Goal: Task Accomplishment & Management: Complete application form

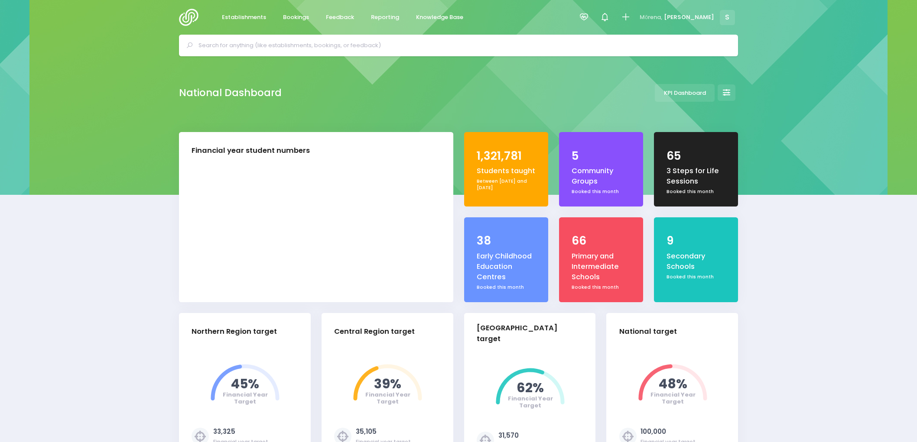
select select "5"
drag, startPoint x: 0, startPoint y: 0, endPoint x: 308, endPoint y: 152, distance: 342.9
click at [351, 14] on span "Feedback" at bounding box center [340, 17] width 28 height 9
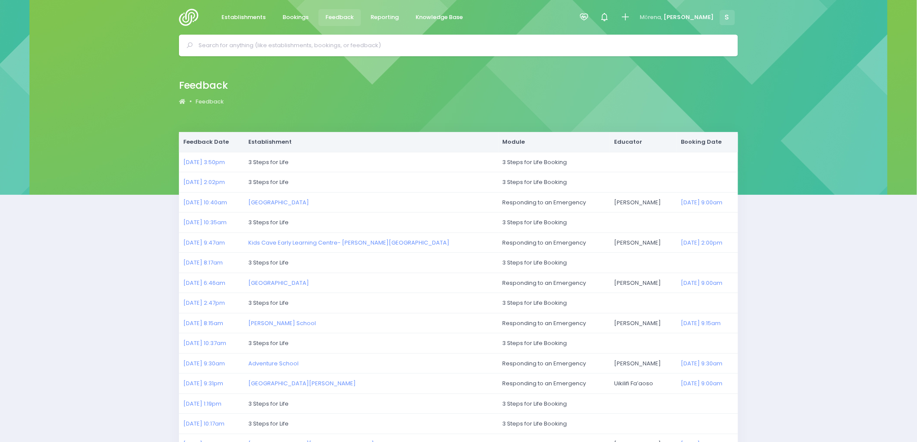
click at [189, 13] on img at bounding box center [191, 17] width 25 height 17
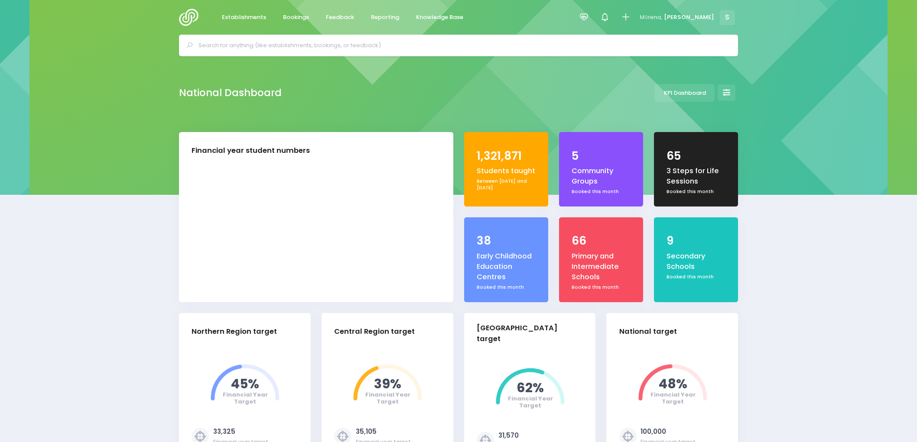
select select "5"
click at [349, 20] on span "Feedback" at bounding box center [340, 17] width 28 height 9
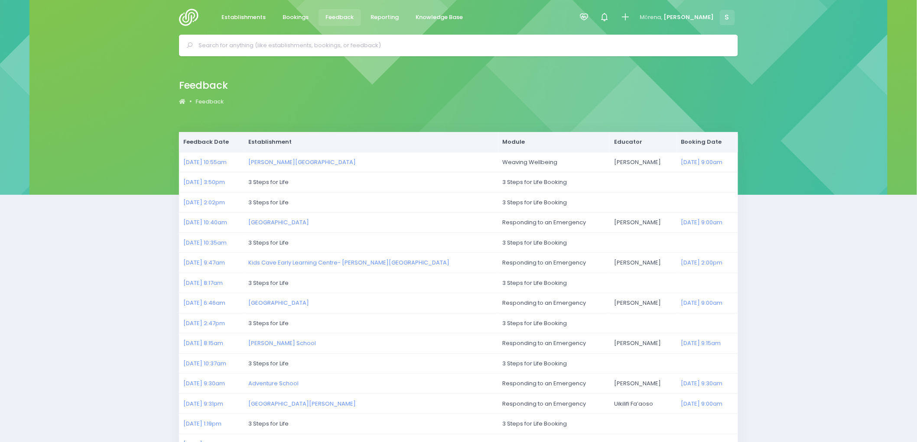
click at [194, 17] on img at bounding box center [191, 17] width 25 height 17
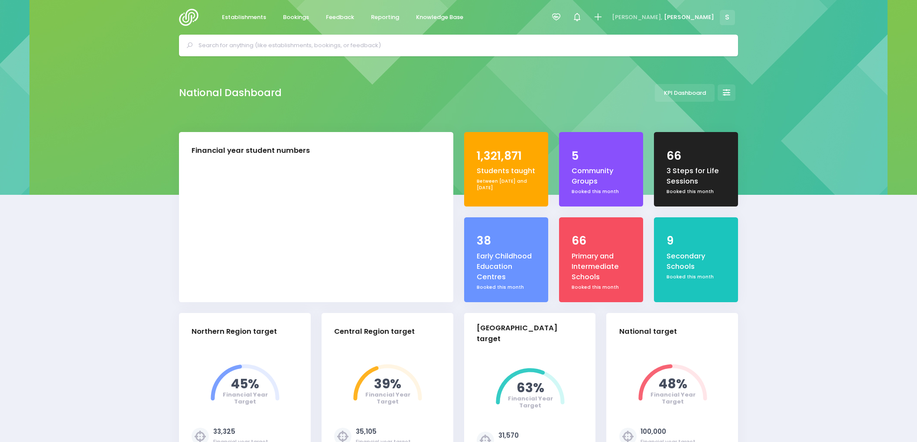
select select "5"
click at [602, 15] on icon at bounding box center [598, 17] width 10 height 10
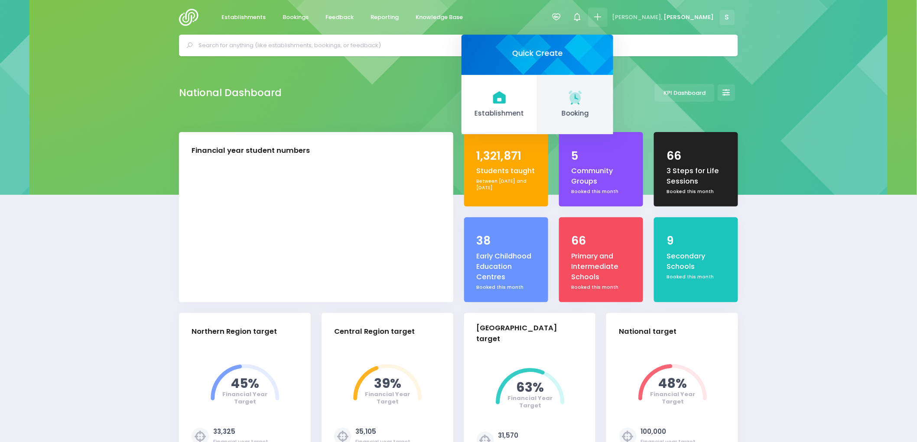
click at [613, 106] on link "Booking" at bounding box center [575, 105] width 76 height 60
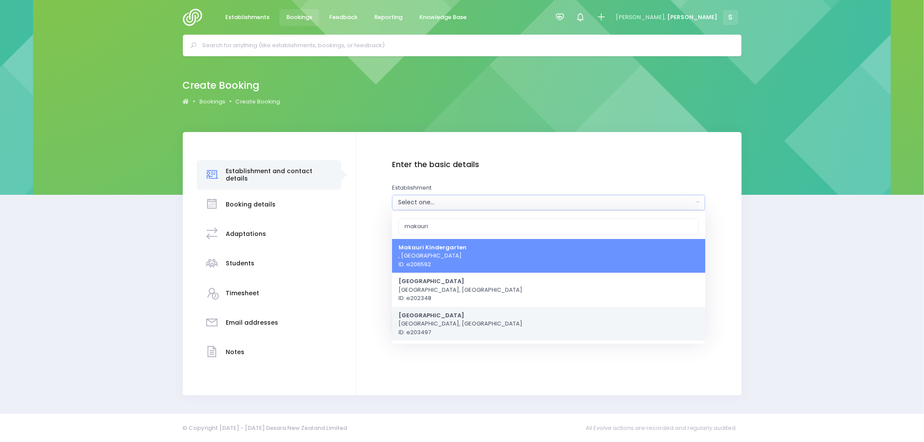
type input "makauri"
click at [426, 321] on span "Makauri School Gisborne, Central Region ID: e203497" at bounding box center [460, 324] width 124 height 26
select select "203497"
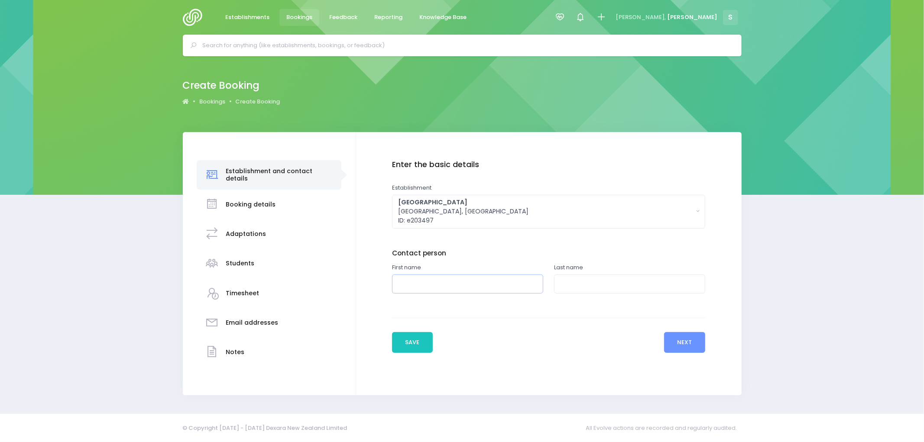
click at [410, 282] on input "text" at bounding box center [467, 284] width 151 height 19
type input "[PERSON_NAME]"
click at [568, 288] on input "text" at bounding box center [629, 284] width 151 height 19
type input "[PERSON_NAME]"
click at [687, 341] on button "Next" at bounding box center [684, 342] width 41 height 21
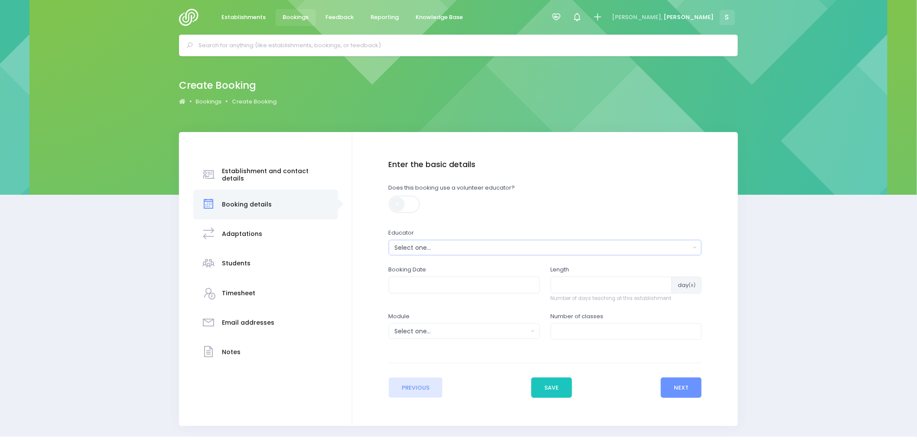
click at [436, 250] on div "Select one..." at bounding box center [542, 247] width 295 height 9
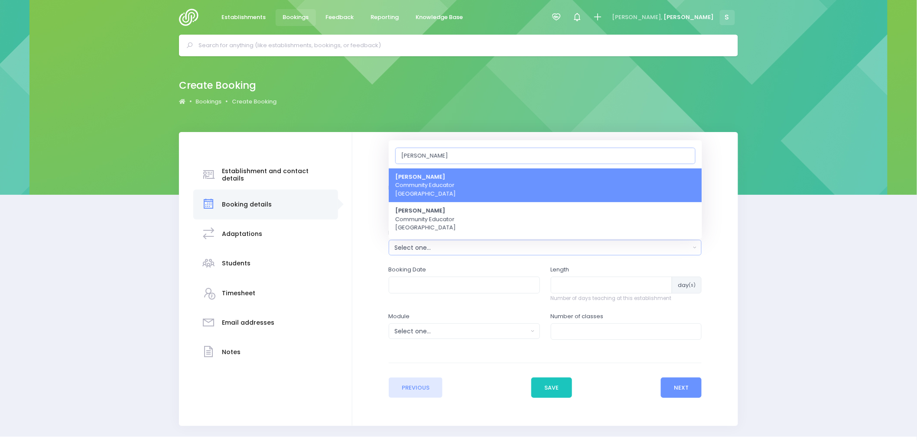
type input "lau"
click at [428, 187] on span "Laurel Mitchell Community Educator Central Region" at bounding box center [425, 186] width 61 height 26
select select "186947"
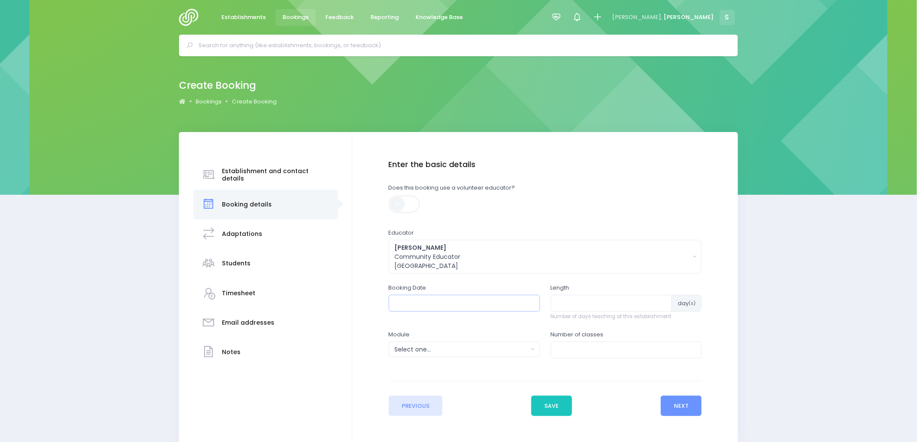
click at [428, 308] on input "text" at bounding box center [464, 303] width 151 height 16
click at [396, 327] on th at bounding box center [400, 324] width 15 height 14
click at [491, 328] on th at bounding box center [491, 324] width 15 height 14
click at [433, 409] on td "26" at bounding box center [430, 410] width 15 height 14
click at [418, 388] on span "1" at bounding box center [419, 390] width 15 height 11
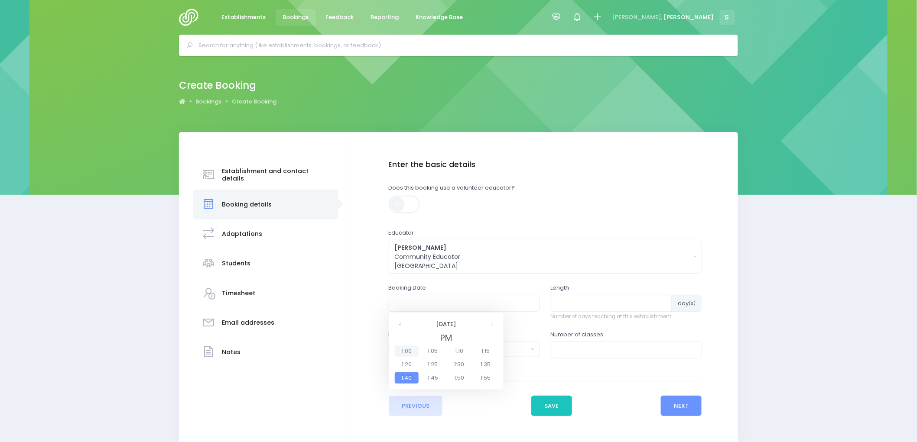
click at [404, 349] on span "1:00" at bounding box center [407, 351] width 24 height 11
type input "26/08/2025 01:00 PM"
click at [564, 305] on input "number" at bounding box center [612, 303] width 122 height 16
type input "6"
click at [484, 347] on div "Select one..." at bounding box center [461, 349] width 133 height 9
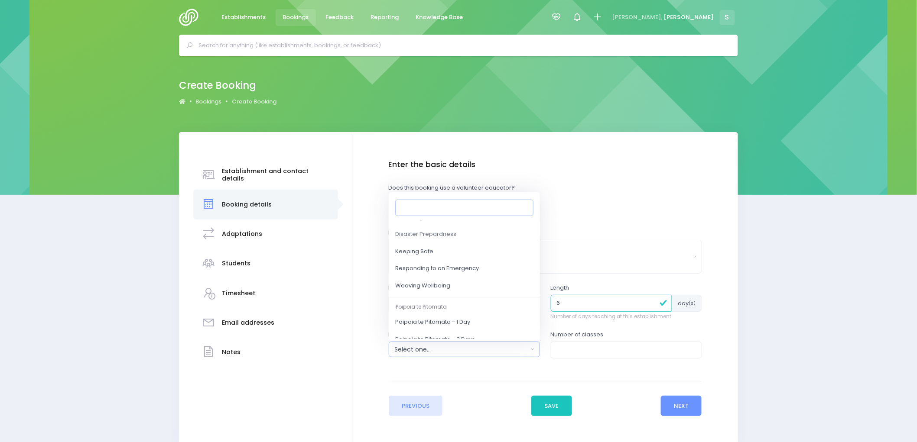
scroll to position [96, 0]
click at [439, 282] on span "Weaving Wellbeing" at bounding box center [422, 283] width 55 height 9
select select "Weaving Wellbeing"
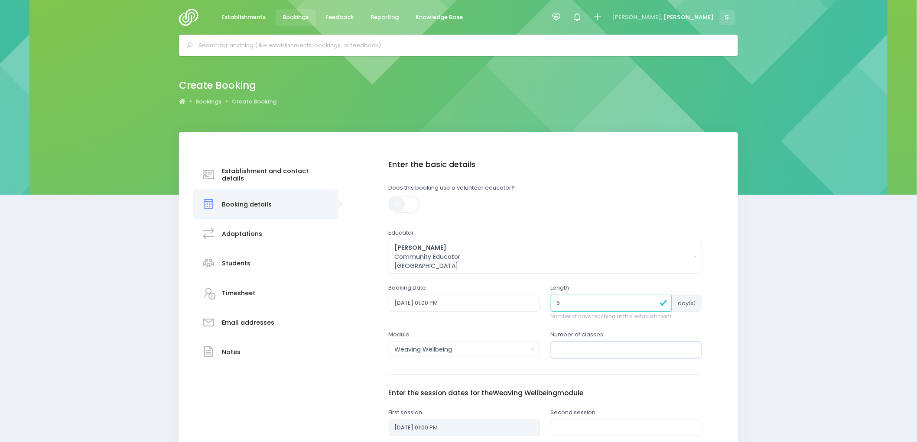
click at [578, 353] on input "number" at bounding box center [626, 350] width 151 height 16
type input "2"
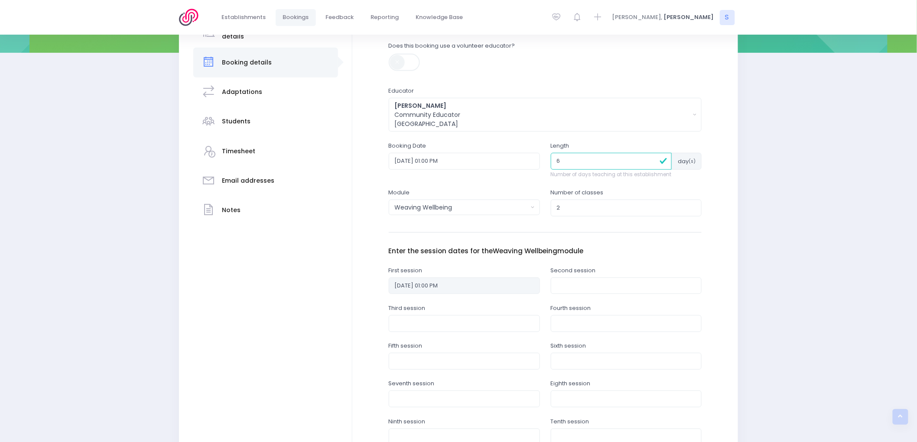
scroll to position [144, 0]
click at [565, 282] on input "text" at bounding box center [626, 283] width 151 height 16
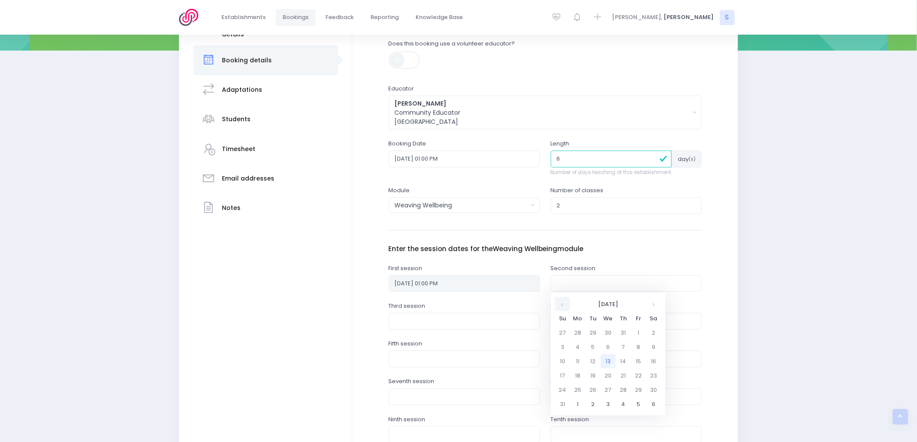
drag, startPoint x: 562, startPoint y: 307, endPoint x: 568, endPoint y: 306, distance: 5.6
click at [562, 307] on th at bounding box center [562, 304] width 15 height 14
click at [654, 304] on th at bounding box center [653, 304] width 15 height 14
click at [593, 407] on td "2" at bounding box center [592, 404] width 15 height 14
click at [583, 371] on span "1" at bounding box center [581, 371] width 15 height 11
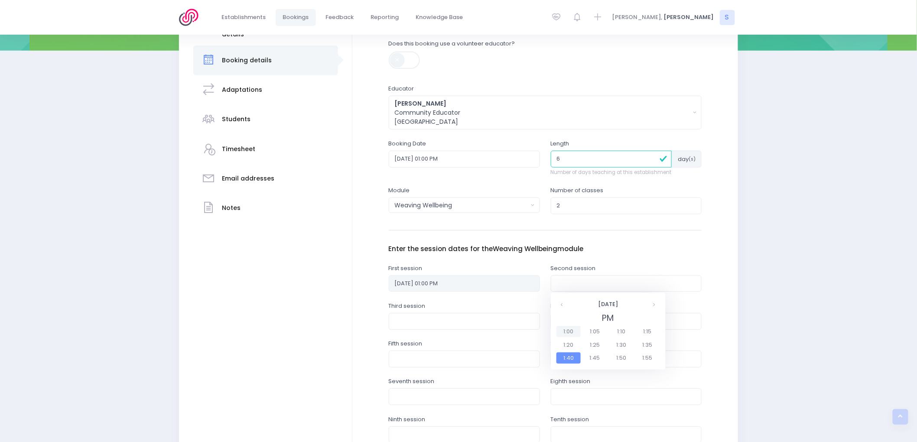
click at [566, 331] on span "1:00" at bounding box center [568, 331] width 24 height 11
type input "02/09/2025 01:00 PM"
click at [453, 318] on input "text" at bounding box center [464, 321] width 151 height 16
drag, startPoint x: 402, startPoint y: 344, endPoint x: 425, endPoint y: 343, distance: 23.9
click at [402, 344] on th at bounding box center [400, 342] width 15 height 14
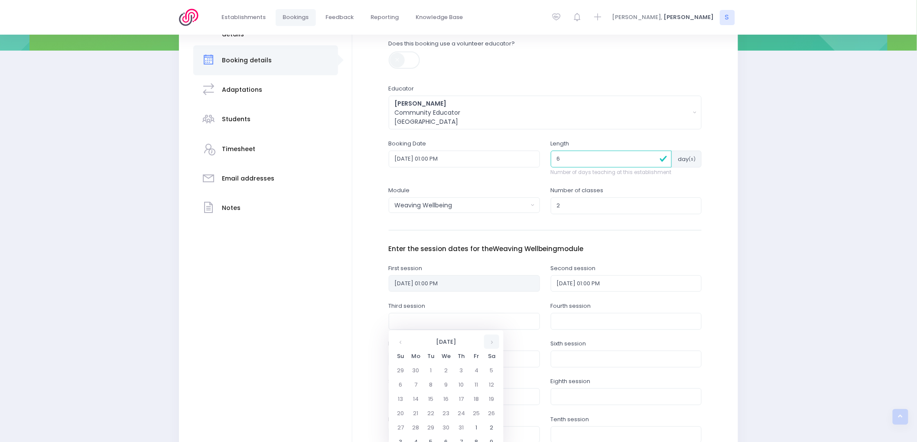
click at [491, 341] on th at bounding box center [491, 342] width 15 height 14
click at [430, 387] on td "9" at bounding box center [430, 385] width 15 height 14
click at [420, 409] on span "1" at bounding box center [419, 409] width 15 height 11
click at [403, 369] on span "1:00" at bounding box center [407, 369] width 24 height 11
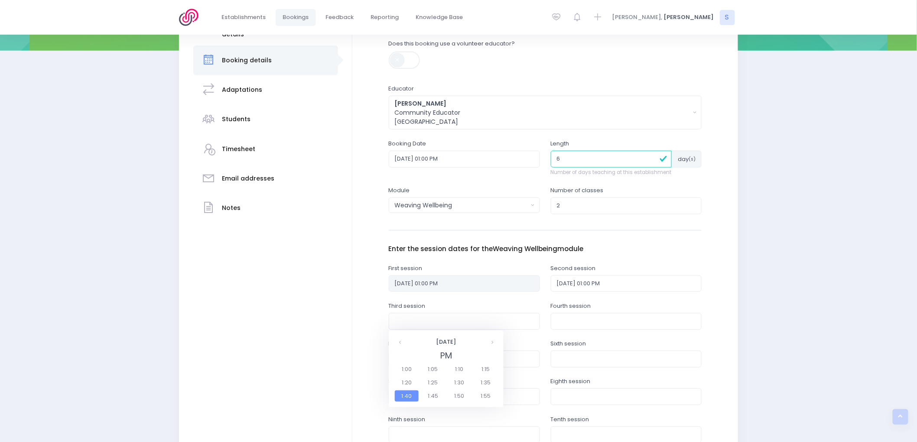
type input "09/09/2025 01:00 PM"
click at [574, 321] on input "text" at bounding box center [626, 321] width 151 height 16
click at [564, 344] on th at bounding box center [562, 342] width 15 height 14
click at [655, 344] on th at bounding box center [653, 342] width 15 height 14
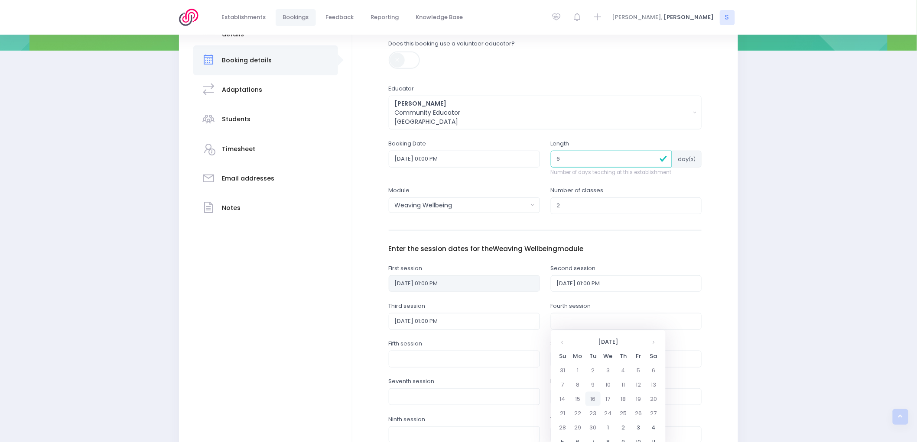
click at [593, 399] on td "16" at bounding box center [592, 399] width 15 height 14
click at [580, 407] on span "1" at bounding box center [581, 409] width 15 height 11
click at [569, 368] on span "1:00" at bounding box center [568, 369] width 24 height 11
type input "16/09/2025 01:00 PM"
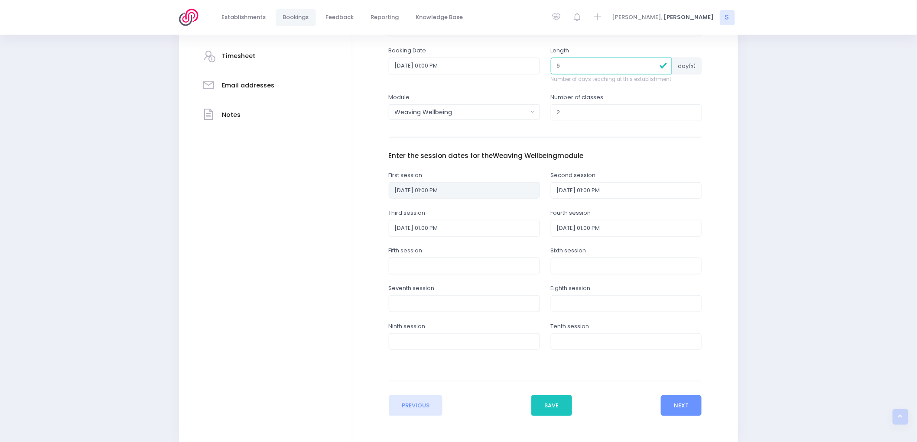
scroll to position [240, 0]
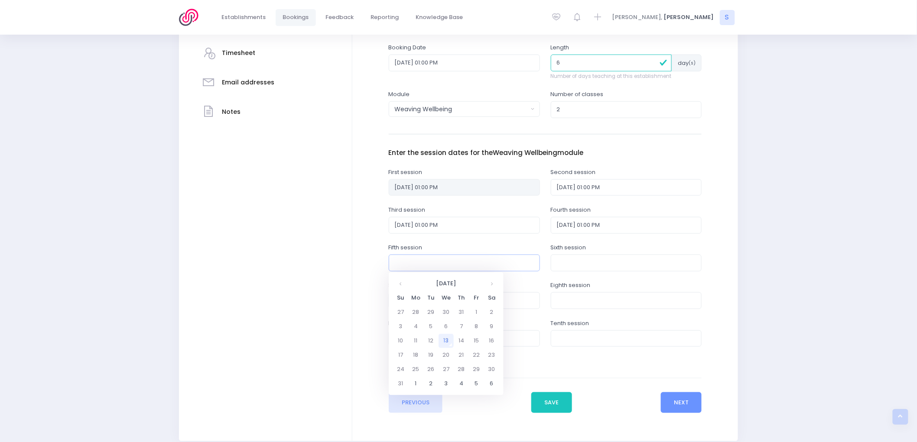
click at [424, 266] on input "text" at bounding box center [464, 263] width 151 height 16
drag, startPoint x: 402, startPoint y: 288, endPoint x: 421, endPoint y: 284, distance: 20.3
click at [402, 288] on th at bounding box center [400, 284] width 15 height 14
click at [489, 282] on th at bounding box center [491, 284] width 15 height 14
click at [490, 282] on th at bounding box center [491, 284] width 15 height 14
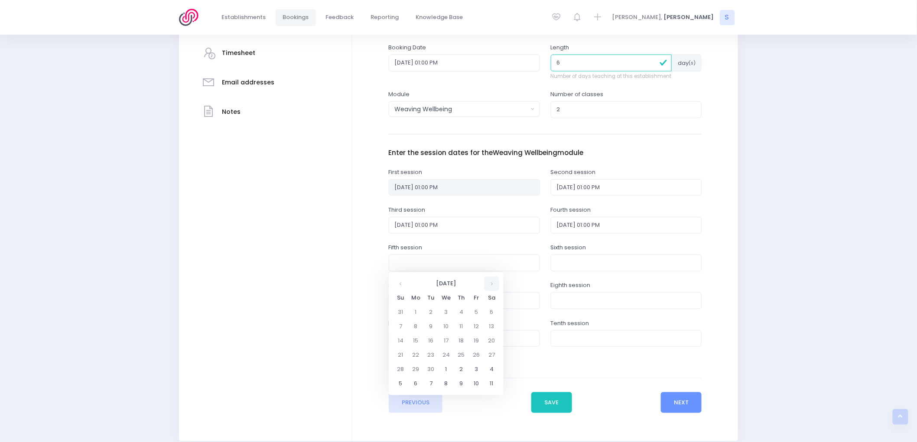
click at [494, 284] on th at bounding box center [491, 284] width 15 height 14
click at [430, 326] on td "7" at bounding box center [430, 327] width 15 height 14
click at [421, 352] on span "1" at bounding box center [419, 350] width 15 height 11
click at [409, 316] on span "1:00" at bounding box center [407, 310] width 24 height 11
type input "07/10/2025 01:00 PM"
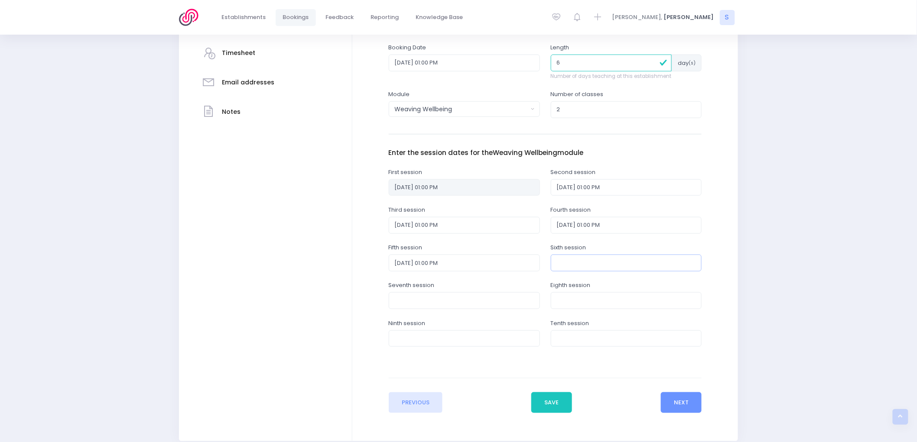
click at [569, 263] on input "text" at bounding box center [626, 263] width 151 height 16
click at [559, 283] on th at bounding box center [562, 284] width 15 height 14
click at [651, 286] on th at bounding box center [653, 284] width 15 height 14
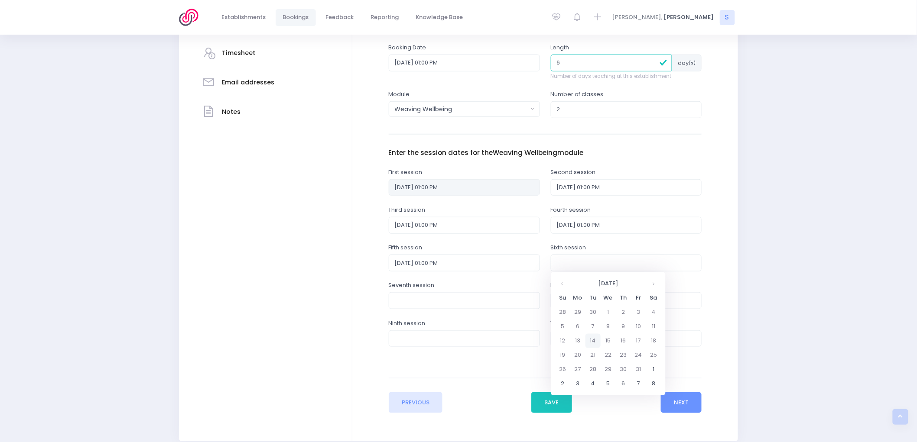
click at [595, 341] on td "14" at bounding box center [592, 341] width 15 height 14
click at [582, 347] on span "1" at bounding box center [581, 350] width 15 height 11
click at [568, 310] on span "1:00" at bounding box center [568, 310] width 24 height 11
type input "14/10/2025 01:00 PM"
click at [680, 406] on button "Next" at bounding box center [681, 402] width 41 height 21
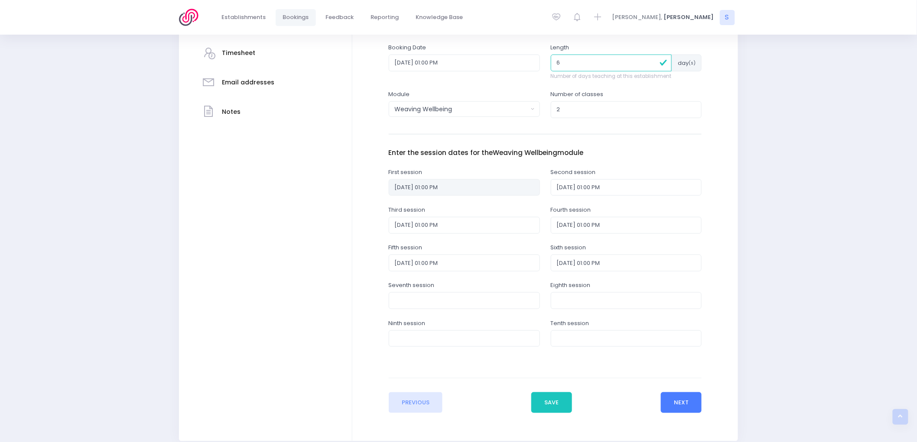
scroll to position [0, 0]
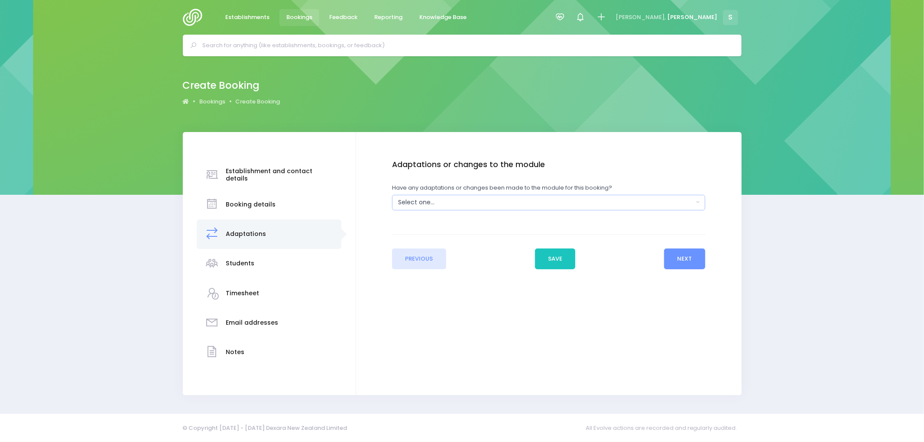
click at [424, 202] on div "Select one..." at bounding box center [545, 202] width 295 height 9
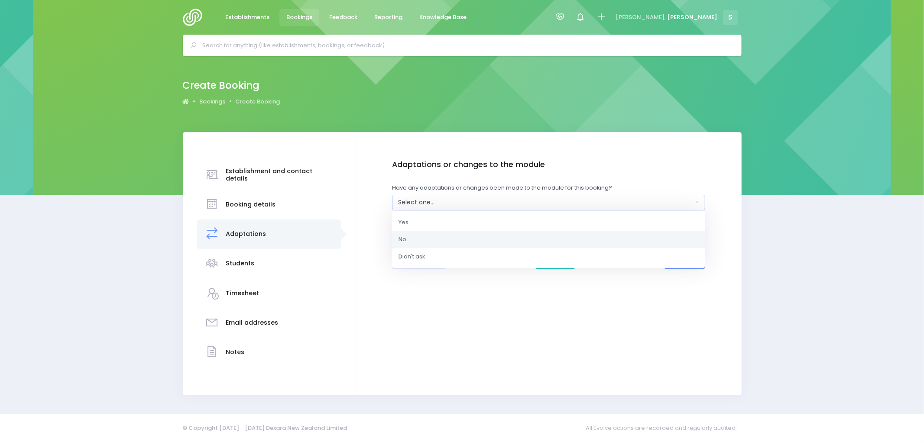
click at [408, 240] on link "No" at bounding box center [548, 239] width 313 height 17
select select "No"
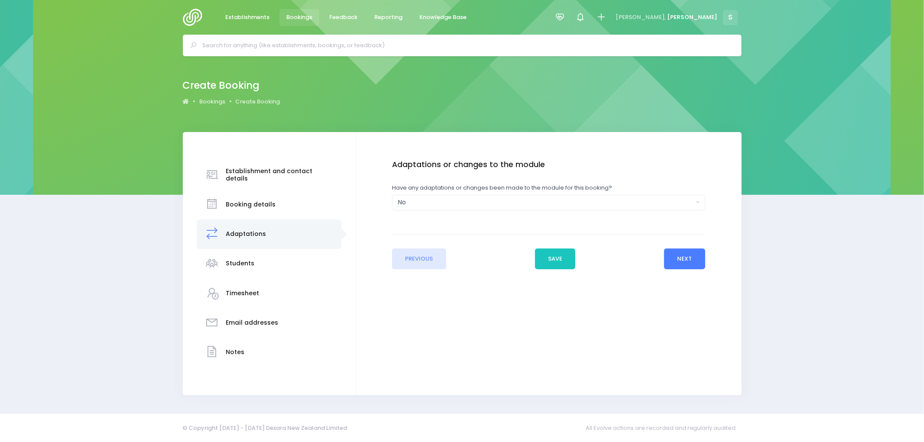
click at [694, 256] on button "Next" at bounding box center [684, 259] width 41 height 21
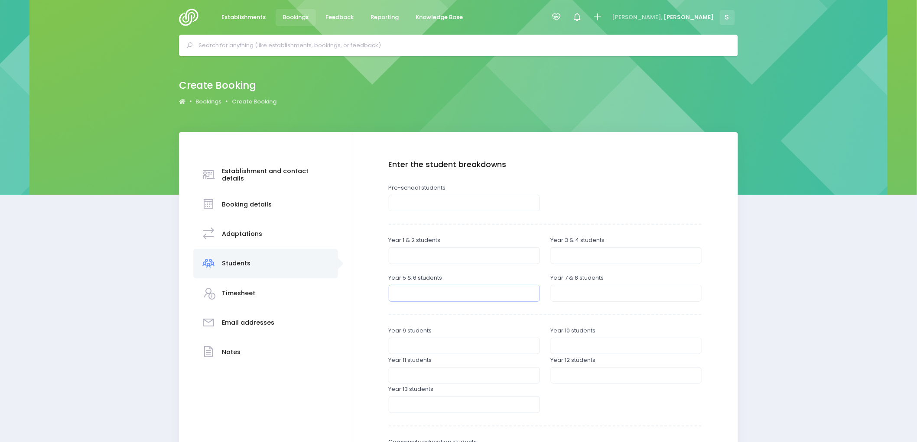
click at [409, 291] on input "number" at bounding box center [464, 293] width 151 height 16
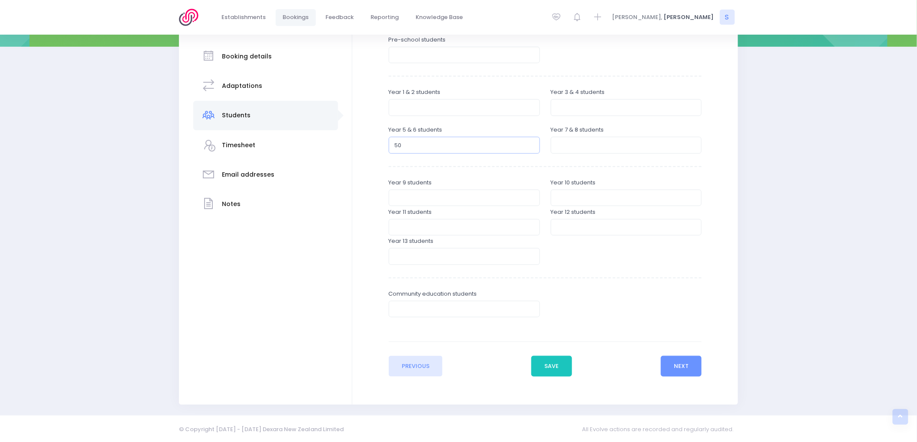
scroll to position [149, 0]
type input "50"
click at [687, 369] on button "Next" at bounding box center [681, 366] width 41 height 21
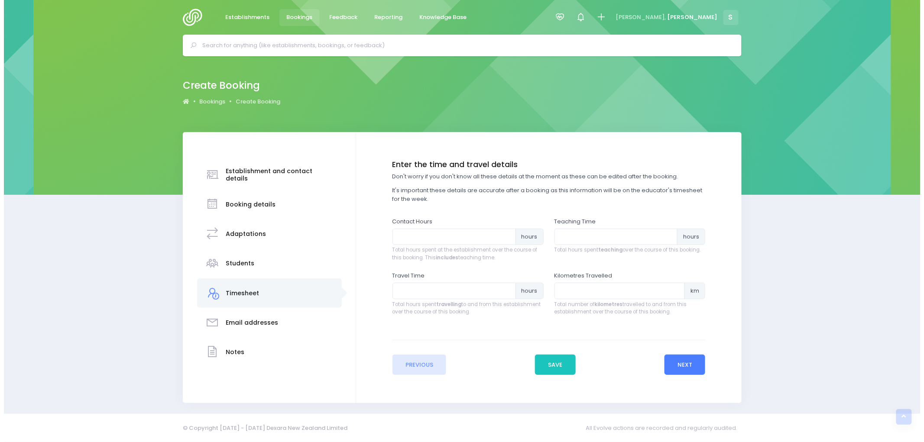
scroll to position [0, 0]
click at [676, 363] on button "Next" at bounding box center [684, 365] width 41 height 21
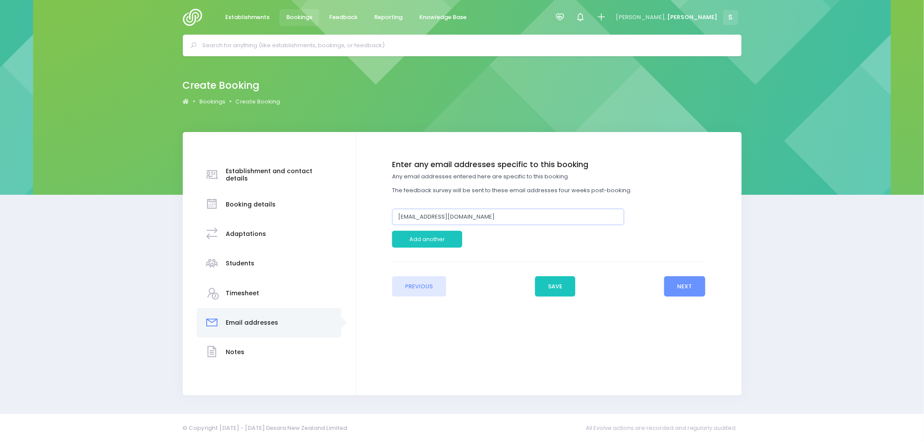
click at [414, 216] on input "office@makauri.school.nz" at bounding box center [508, 217] width 232 height 16
type input "emma@makauri.school.nz"
click at [678, 283] on button "Next" at bounding box center [684, 286] width 41 height 21
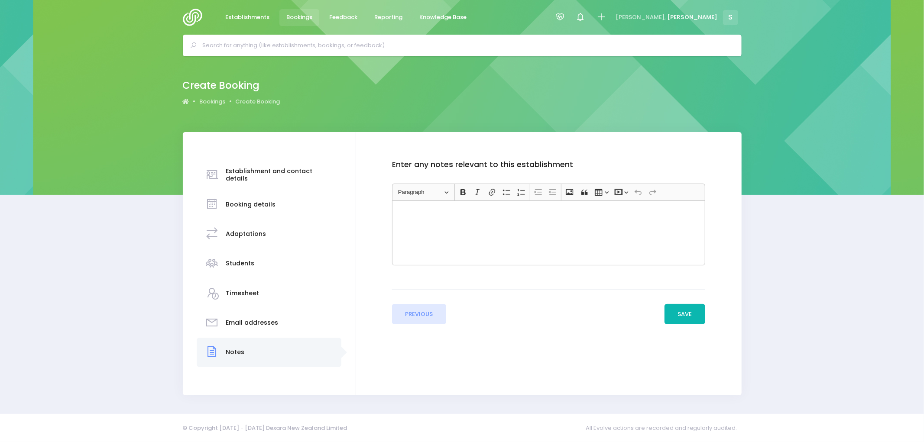
click at [675, 317] on button "Save" at bounding box center [684, 314] width 41 height 21
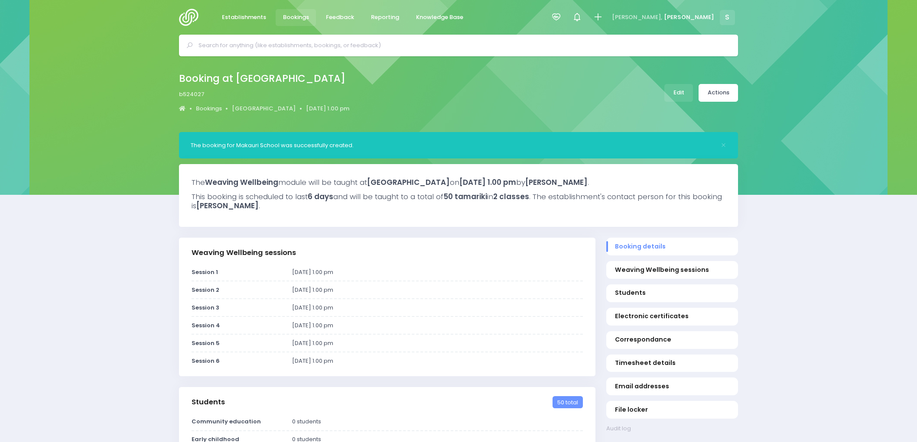
select select "5"
click at [712, 93] on link "Actions" at bounding box center [717, 93] width 39 height 18
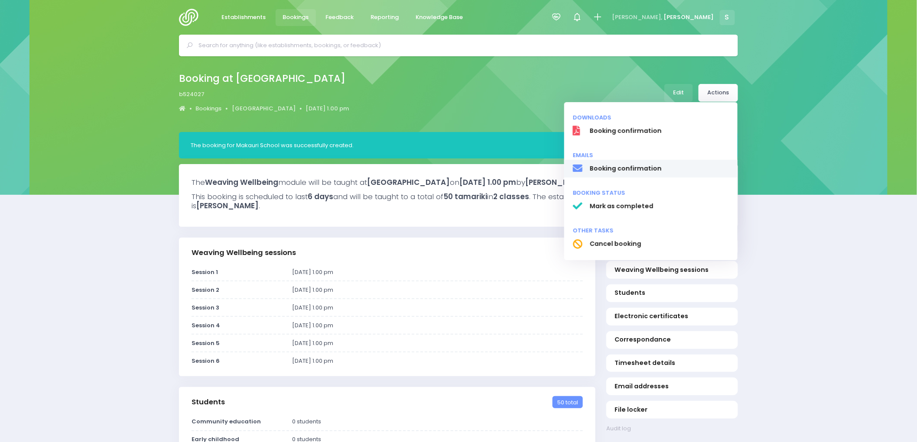
click at [648, 169] on span "Booking confirmation" at bounding box center [658, 168] width 139 height 9
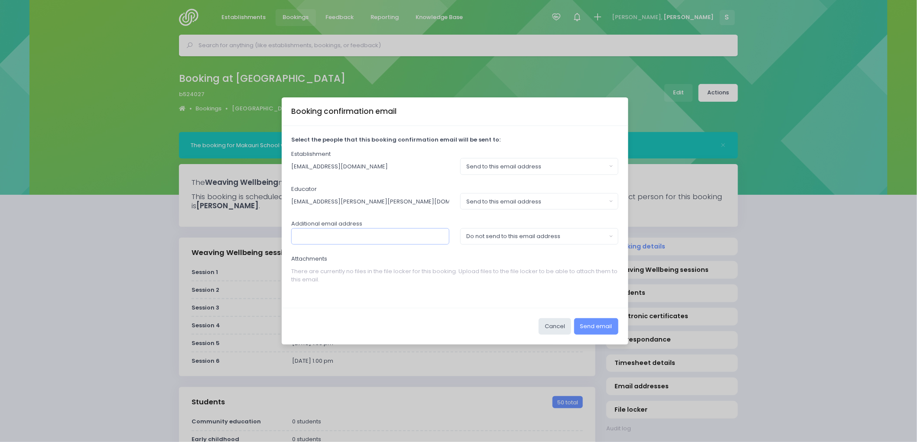
click at [382, 240] on input "text" at bounding box center [370, 236] width 158 height 16
type input "[PERSON_NAME][EMAIL_ADDRESS][DOMAIN_NAME]"
click at [490, 243] on button "Do not send to this email address" at bounding box center [539, 236] width 158 height 16
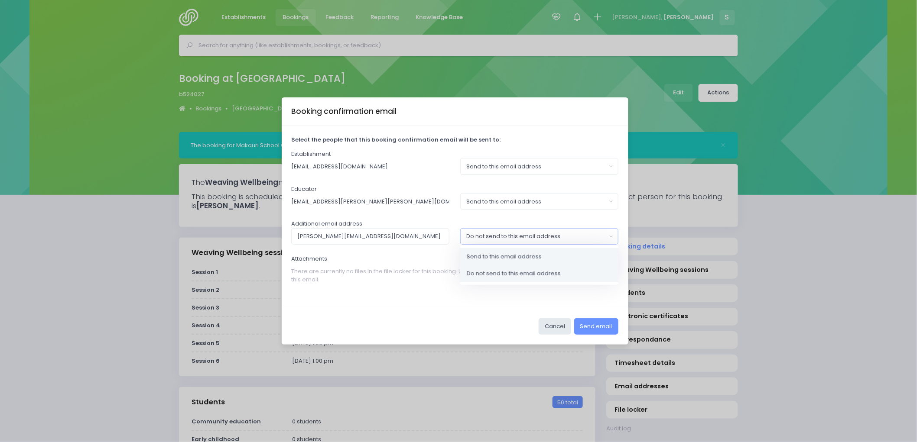
click at [487, 253] on span "Send to this email address" at bounding box center [503, 256] width 75 height 9
select select "send"
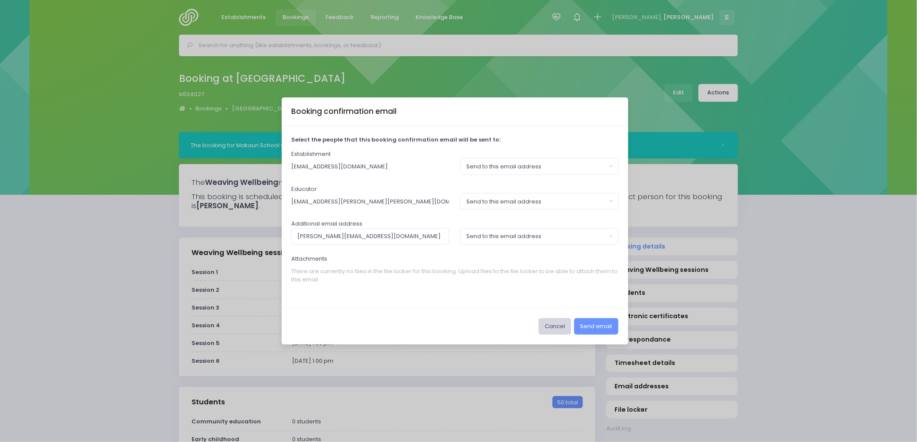
click at [547, 329] on button "Cancel" at bounding box center [554, 326] width 32 height 16
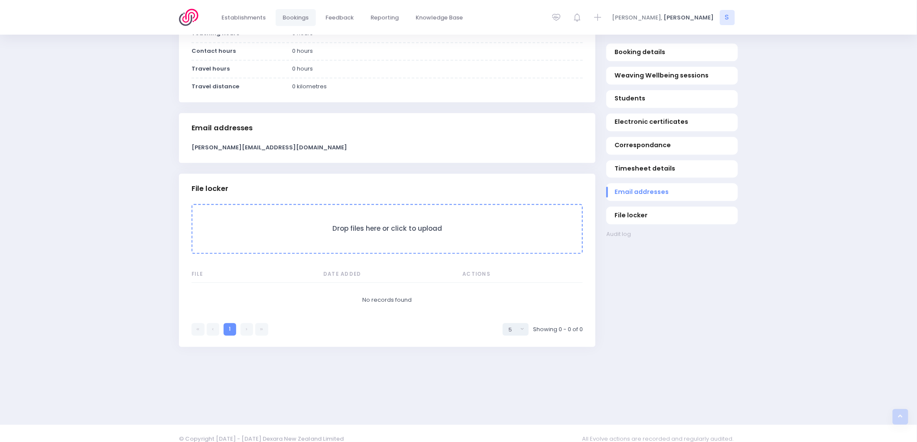
scroll to position [806, 0]
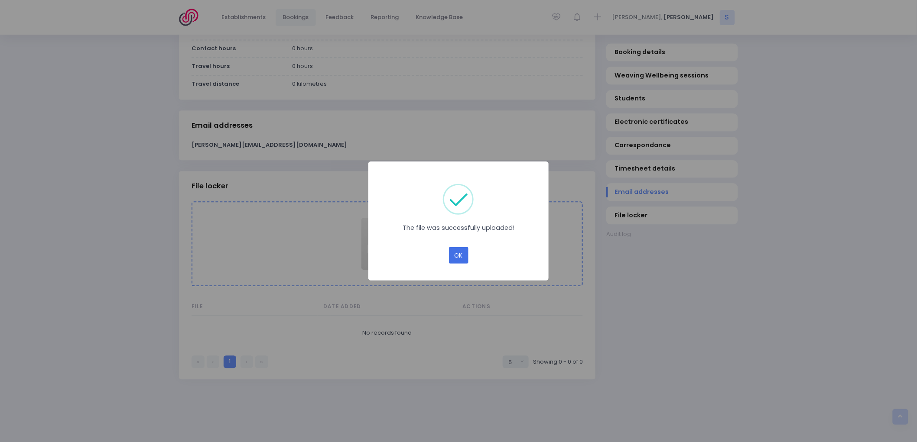
click at [455, 256] on button "OK" at bounding box center [458, 255] width 19 height 16
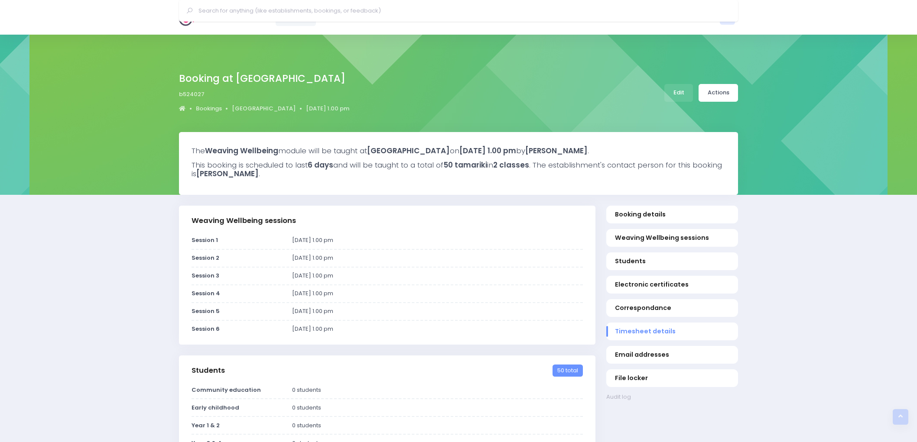
select select "5"
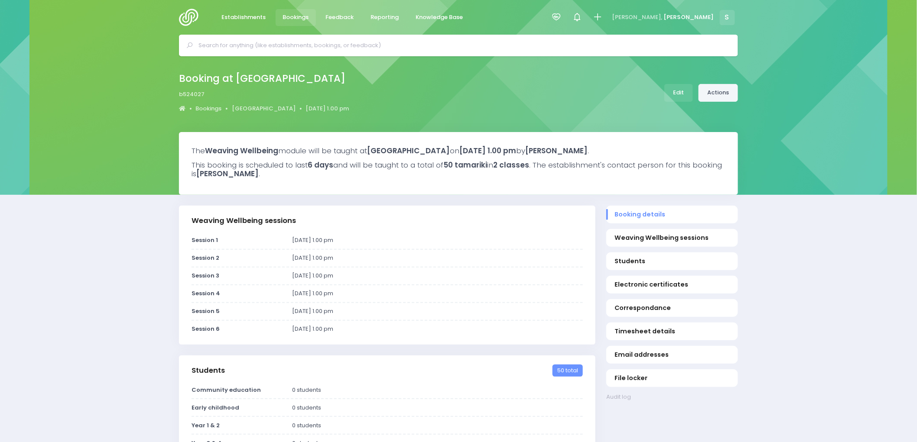
click at [719, 98] on link "Actions" at bounding box center [717, 93] width 39 height 18
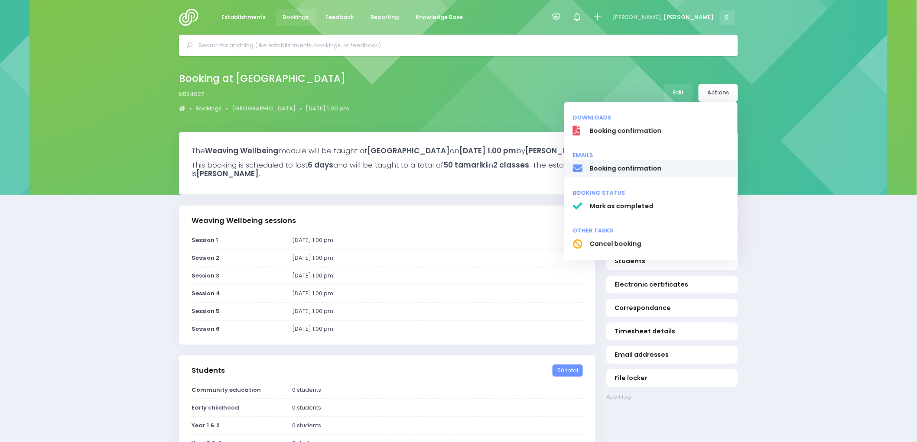
click at [619, 167] on span "Booking confirmation" at bounding box center [658, 168] width 139 height 9
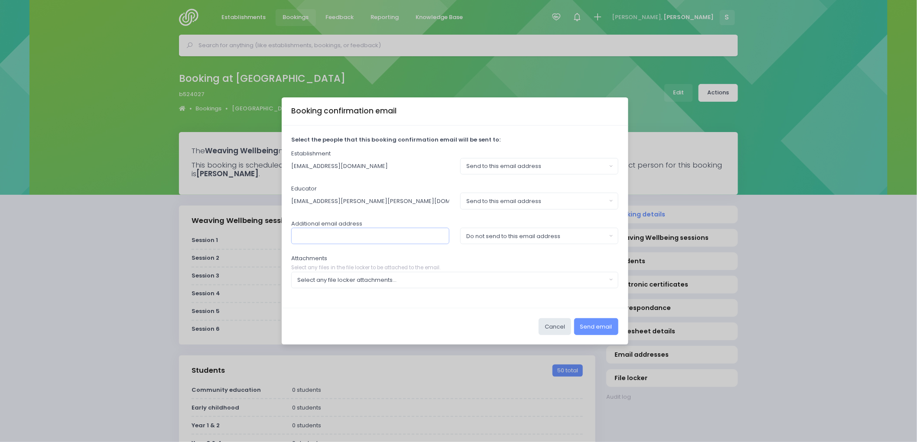
click at [395, 240] on input "text" at bounding box center [370, 236] width 158 height 16
type input "[PERSON_NAME][EMAIL_ADDRESS][DOMAIN_NAME]"
click at [518, 240] on button "Do not send to this email address" at bounding box center [539, 236] width 158 height 16
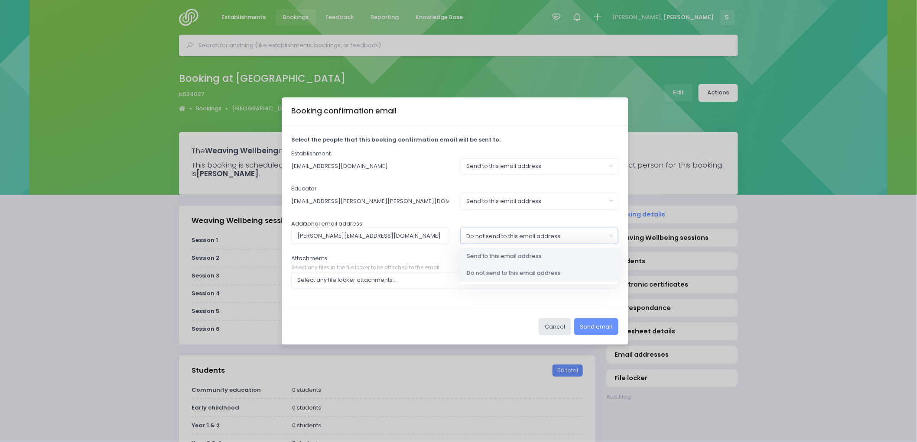
click at [509, 253] on span "Send to this email address" at bounding box center [503, 256] width 75 height 9
select select "send"
click at [482, 280] on div "Select any file locker attachments..." at bounding box center [451, 280] width 309 height 9
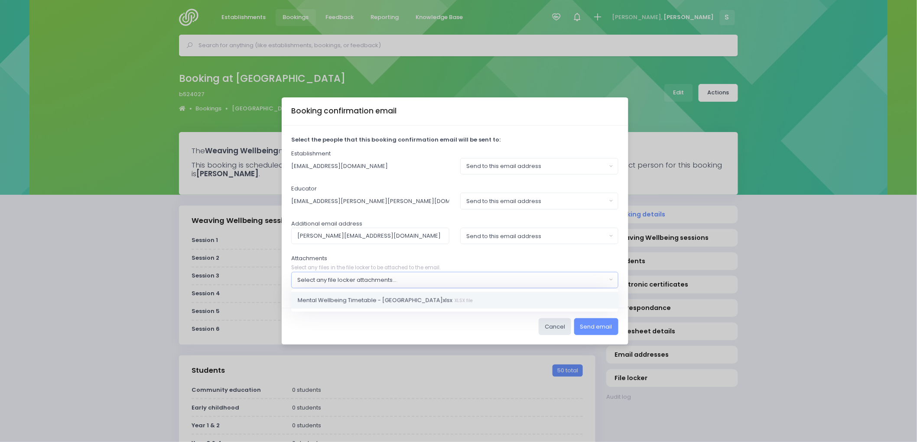
click at [428, 301] on span "Mental Wellbeing Timetable - Makauri School.xlsx XLSX file" at bounding box center [385, 300] width 175 height 9
select select "11052"
click at [488, 328] on div "Cancel Send email" at bounding box center [455, 326] width 347 height 37
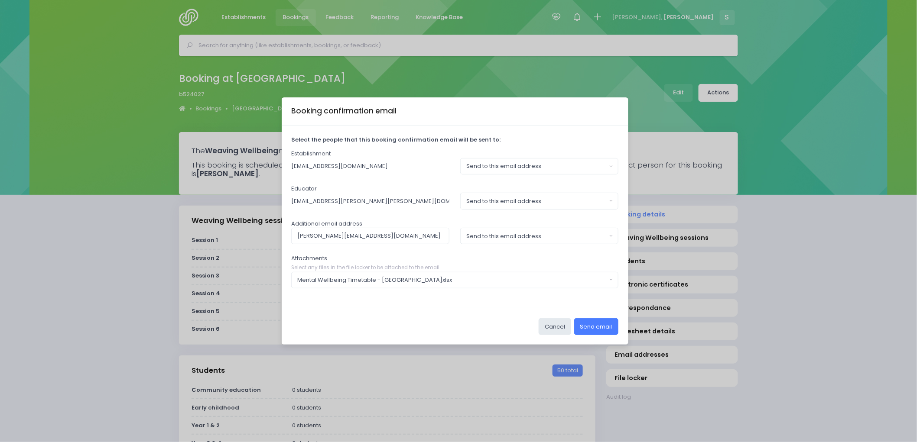
click at [598, 326] on button "Send email" at bounding box center [596, 326] width 44 height 16
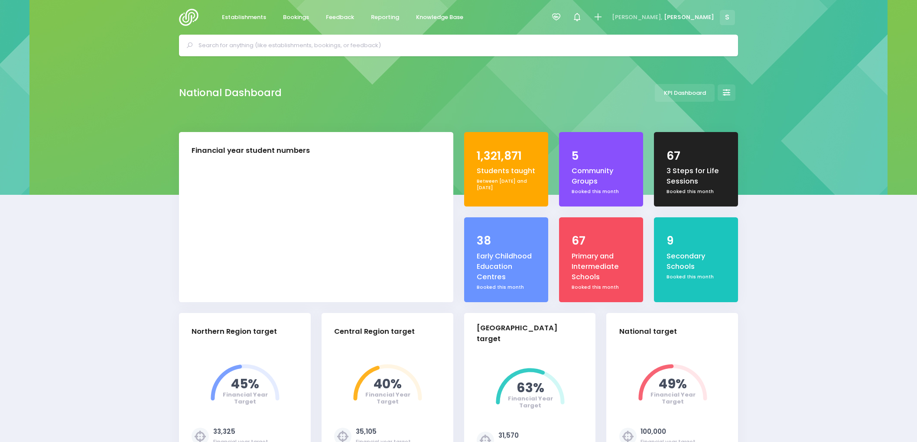
select select "5"
drag, startPoint x: 297, startPoint y: 16, endPoint x: 297, endPoint y: 36, distance: 19.9
click at [297, 16] on span "Bookings" at bounding box center [296, 17] width 26 height 9
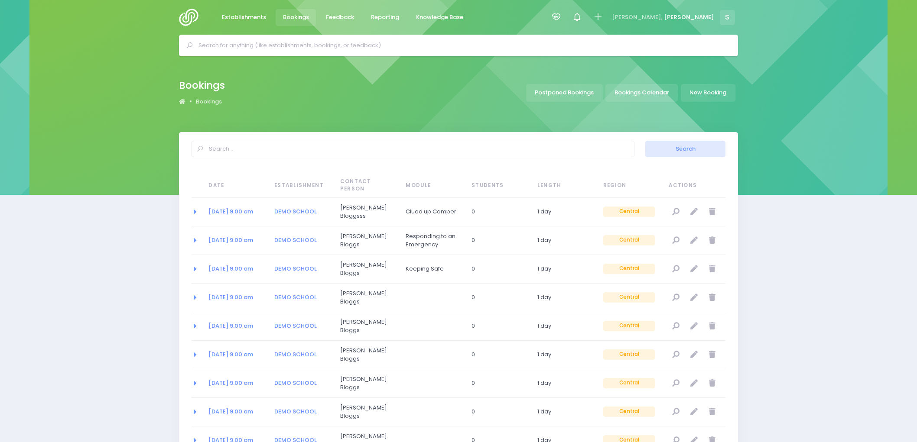
select select "20"
click at [657, 90] on link "Bookings Calendar" at bounding box center [641, 93] width 72 height 18
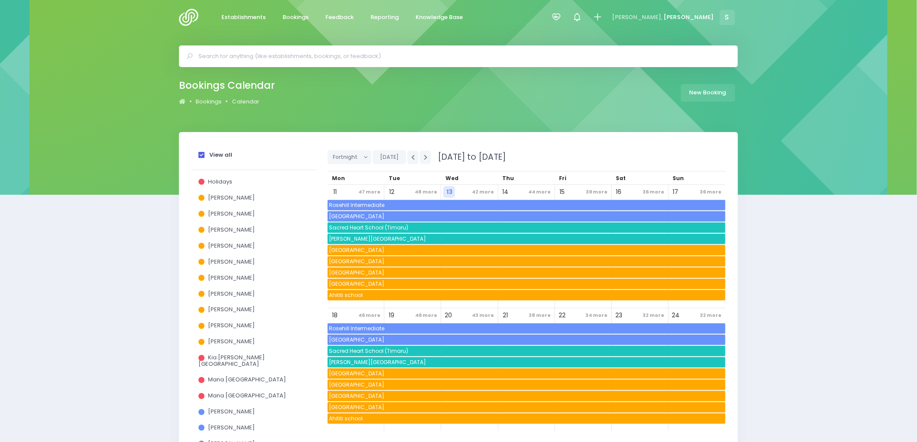
click at [201, 156] on span at bounding box center [201, 155] width 6 height 6
click at [0, 0] on input "View all" at bounding box center [0, 0] width 0 height 0
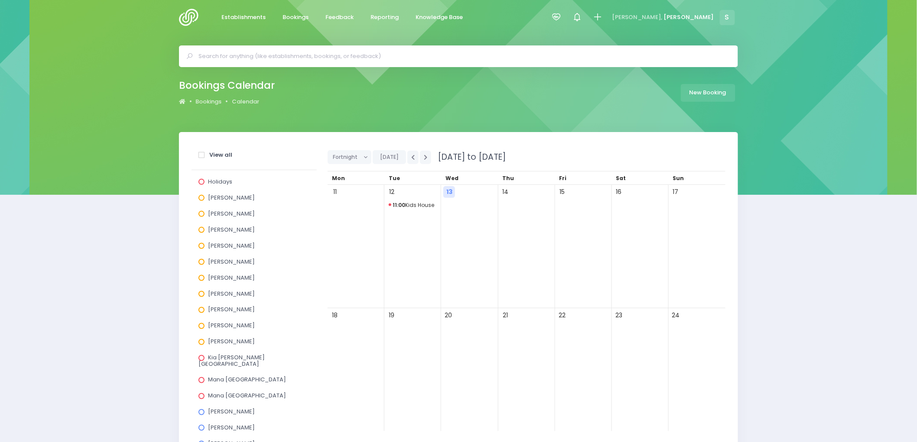
click at [200, 262] on span at bounding box center [201, 262] width 6 height 6
click at [0, 0] on input "Laurel Mitchell" at bounding box center [0, 0] width 0 height 0
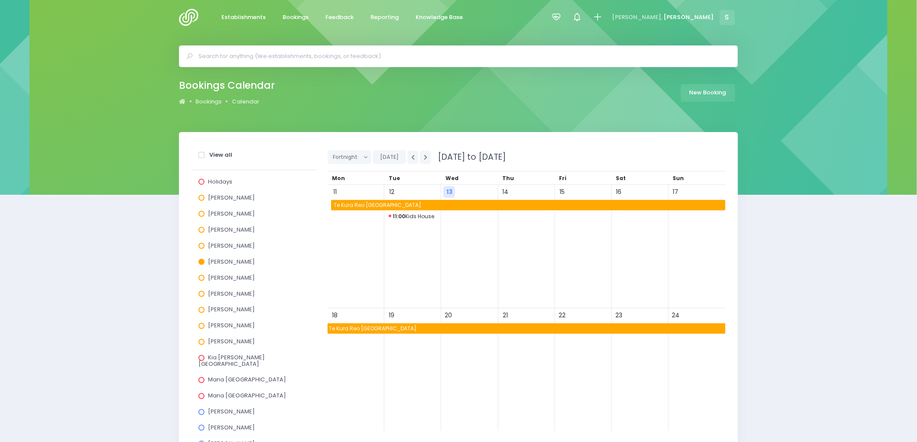
click at [360, 206] on span "Te Kura Reo Rua o Waikirikiri" at bounding box center [528, 205] width 392 height 10
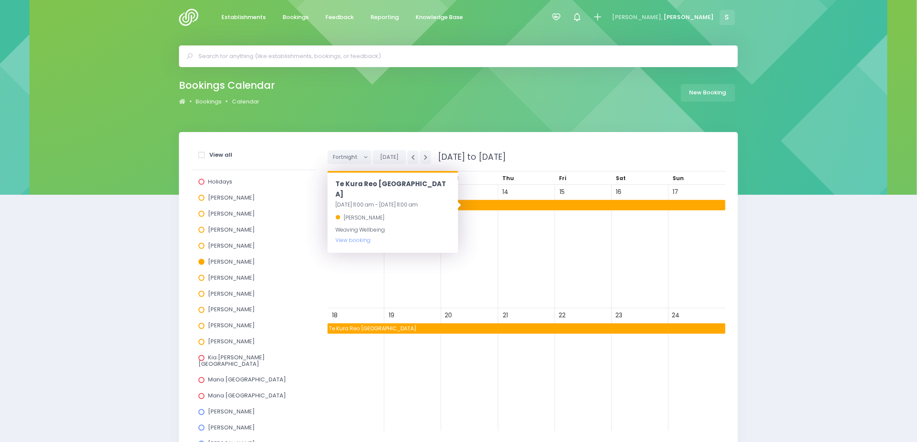
click at [396, 121] on div "Bookings Calendar Bookings Calendar New Booking" at bounding box center [458, 94] width 917 height 76
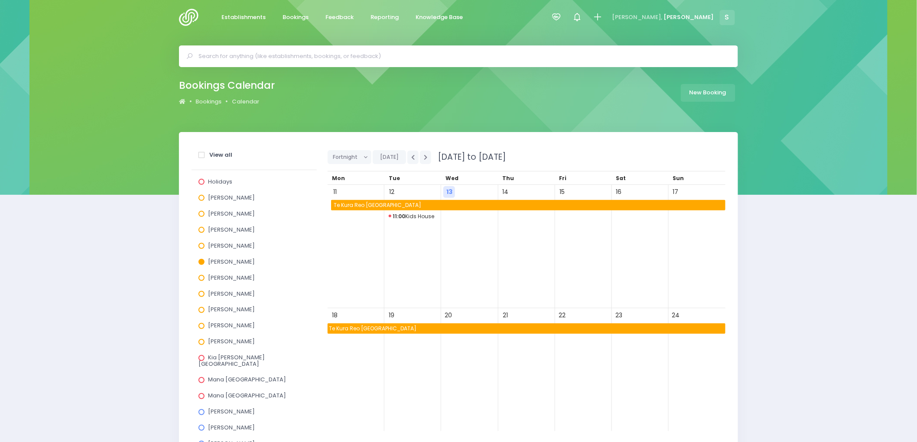
click at [432, 159] on span "11 August 2025 to 24 August 2025" at bounding box center [468, 157] width 73 height 12
click at [427, 156] on button "button" at bounding box center [425, 157] width 11 height 13
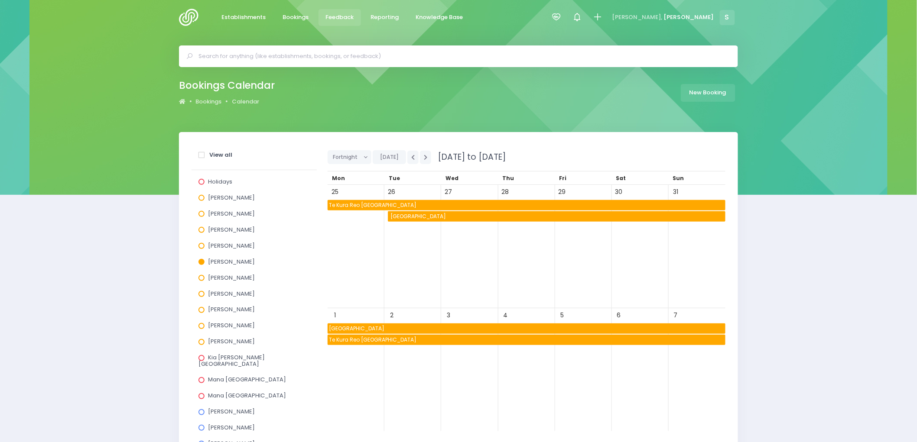
click at [342, 15] on span "Feedback" at bounding box center [340, 17] width 28 height 9
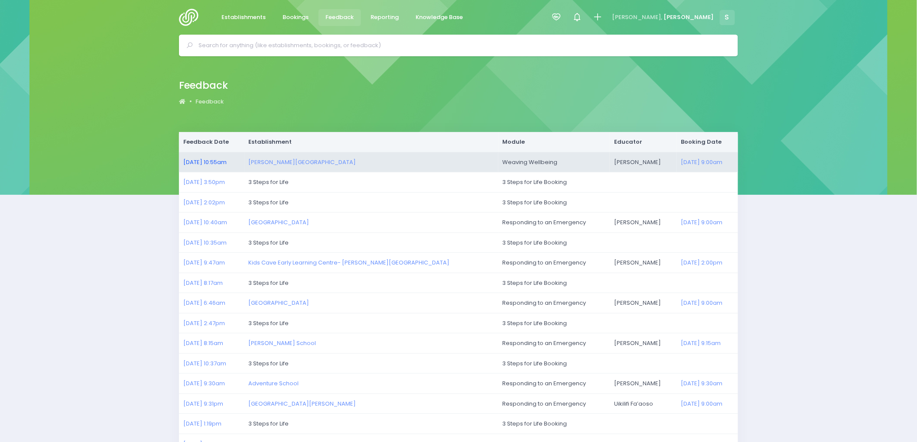
click at [200, 162] on link "13/08/2025 10:55am" at bounding box center [204, 162] width 43 height 8
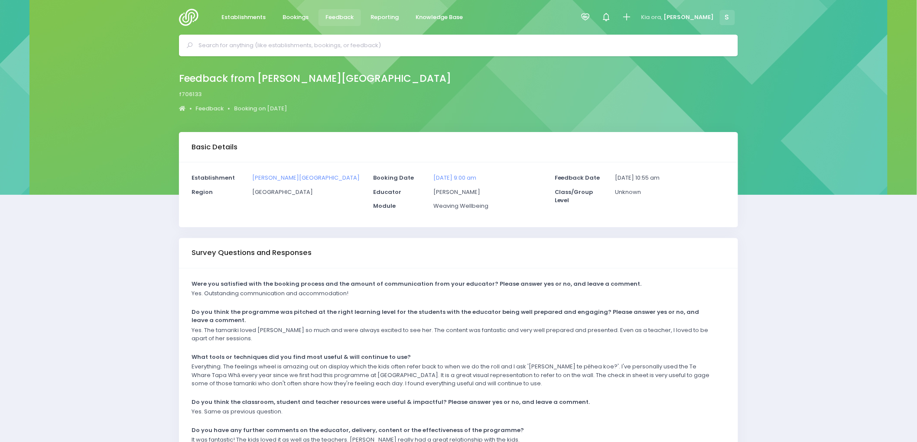
click at [205, 49] on input "text" at bounding box center [461, 45] width 527 height 13
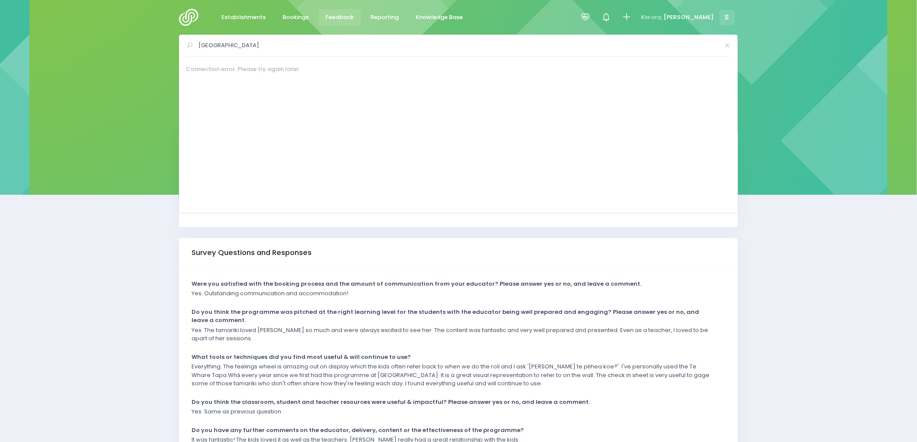
type input "[GEOGRAPHIC_DATA]"
click at [262, 70] on span "Connection error. Please try again later." at bounding box center [243, 69] width 114 height 8
click at [194, 11] on img at bounding box center [191, 17] width 25 height 17
